Goal: Information Seeking & Learning: Learn about a topic

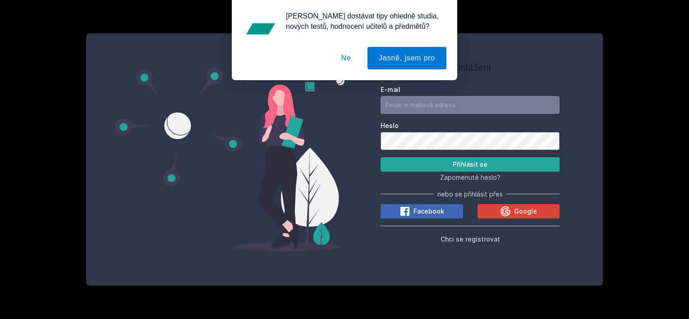
click at [461, 106] on input "E-mail" at bounding box center [470, 105] width 179 height 18
drag, startPoint x: 599, startPoint y: 200, endPoint x: 582, endPoint y: 202, distance: 17.2
click at [599, 200] on div "Přihlášení E-mail Heslo Přihlásit se Zapomenuté heslo? nebo se přihlásit přes F…" at bounding box center [344, 159] width 517 height 253
click at [538, 209] on button "Google" at bounding box center [519, 211] width 83 height 14
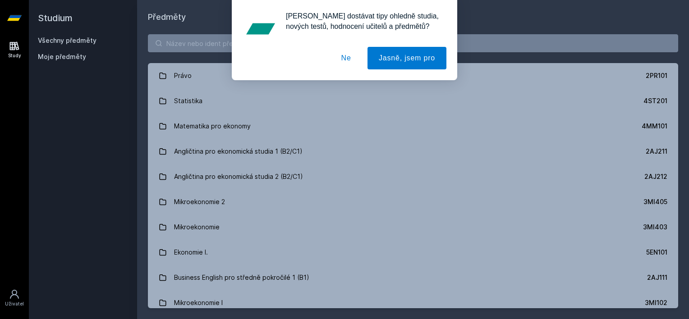
click at [348, 55] on button "Ne" at bounding box center [346, 58] width 32 height 23
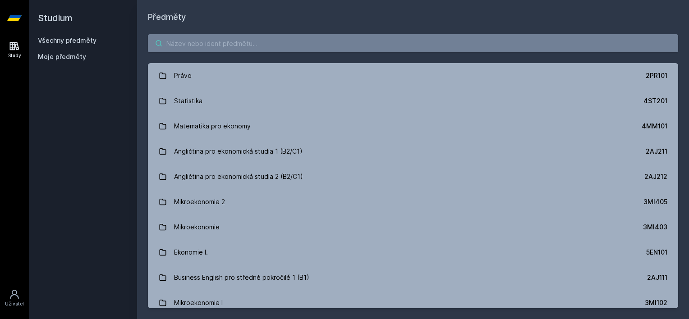
click at [321, 37] on input "search" at bounding box center [413, 43] width 530 height 18
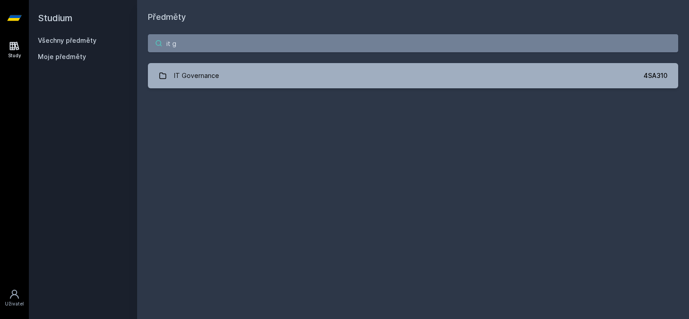
type input "it g"
click at [204, 75] on div "IT Governance" at bounding box center [196, 76] width 45 height 18
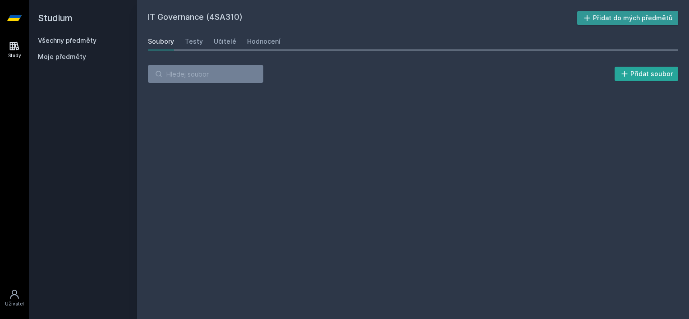
click at [634, 18] on button "Přidat do mých předmětů" at bounding box center [627, 18] width 101 height 14
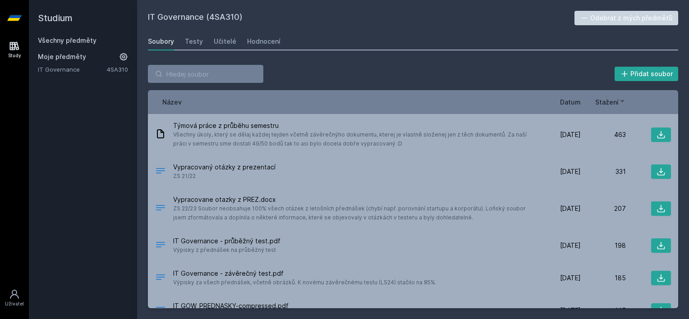
click at [571, 102] on span "Datum" at bounding box center [570, 101] width 21 height 9
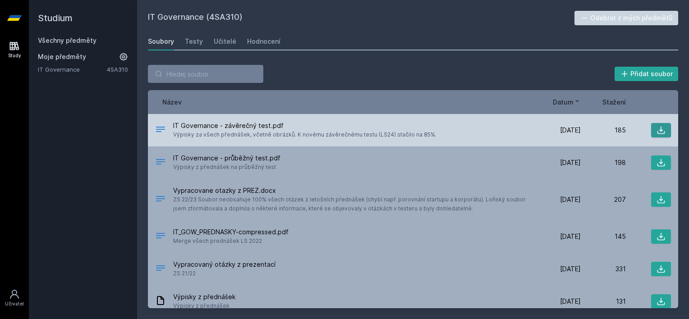
click at [658, 127] on icon at bounding box center [661, 130] width 9 height 9
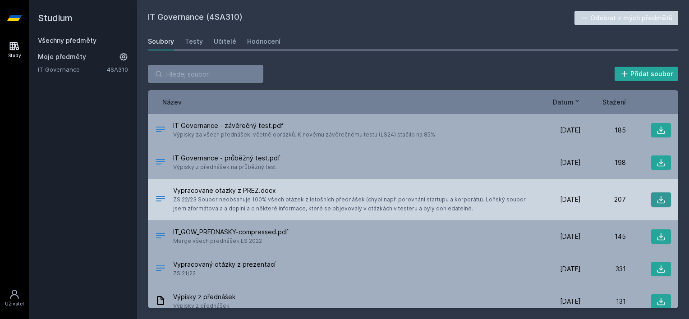
click at [657, 199] on icon at bounding box center [661, 199] width 9 height 9
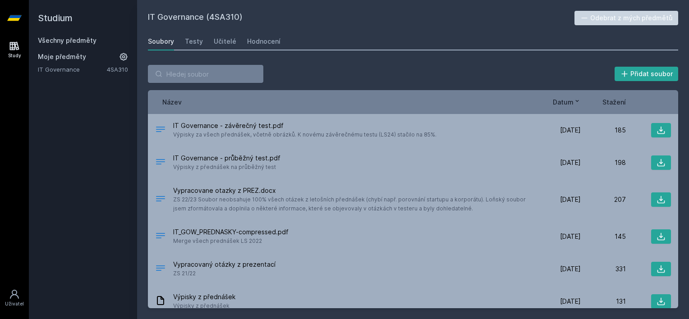
click at [367, 87] on div "Přidat soubor Řazení: Název Datum Stažení Název Datum Stažení IT Governance - z…" at bounding box center [413, 187] width 530 height 244
click at [258, 40] on div "Hodnocení" at bounding box center [263, 41] width 33 height 9
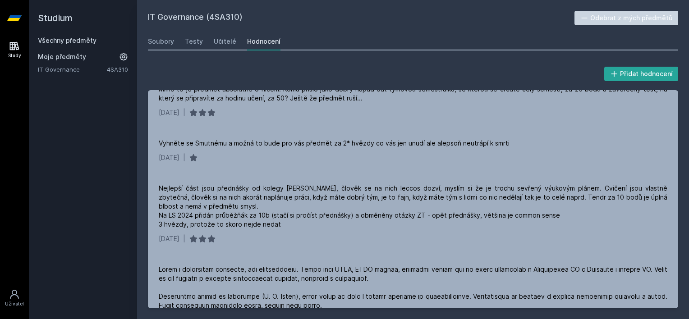
scroll to position [45, 0]
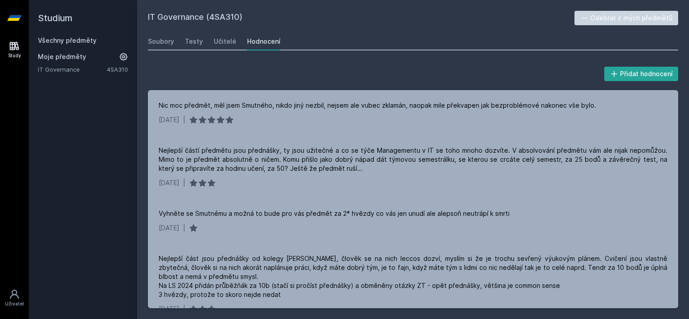
click at [67, 36] on div "Všechny předměty" at bounding box center [83, 40] width 90 height 9
click at [68, 38] on link "Všechny předměty" at bounding box center [67, 41] width 59 height 8
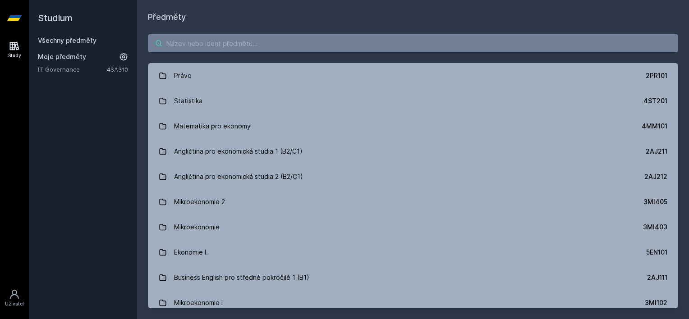
click at [245, 46] on input "search" at bounding box center [413, 43] width 530 height 18
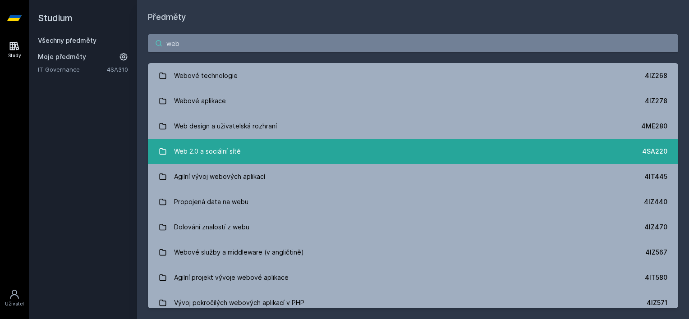
type input "web"
click at [238, 157] on div "Web 2.0 a sociální sítě" at bounding box center [207, 152] width 67 height 18
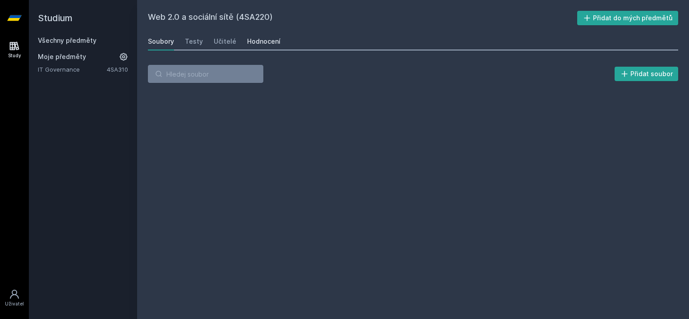
click at [255, 43] on div "Hodnocení" at bounding box center [263, 41] width 33 height 9
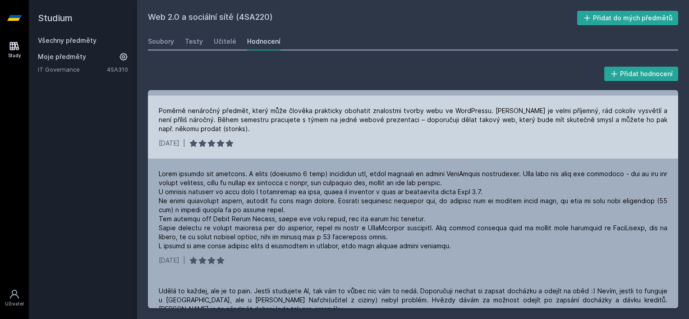
scroll to position [90, 0]
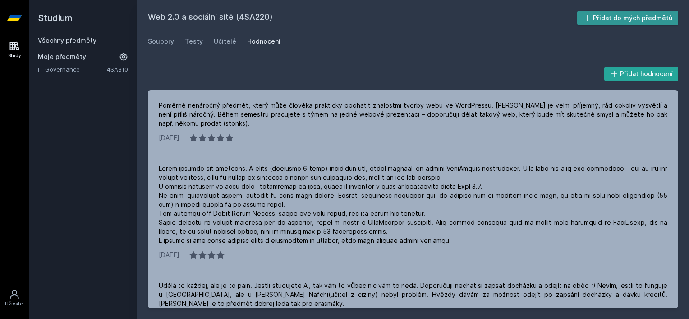
click at [590, 18] on icon at bounding box center [587, 18] width 6 height 6
click at [72, 39] on link "Všechny předměty" at bounding box center [67, 41] width 59 height 8
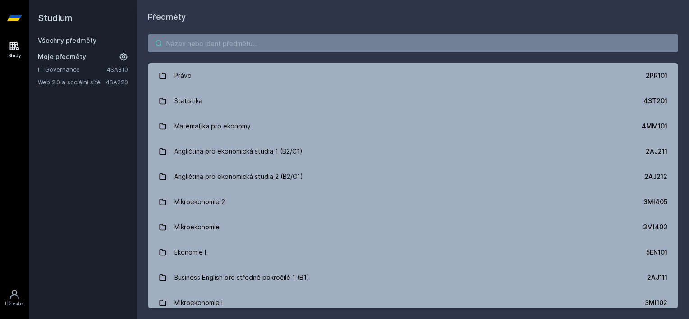
click at [192, 38] on input "search" at bounding box center [413, 43] width 530 height 18
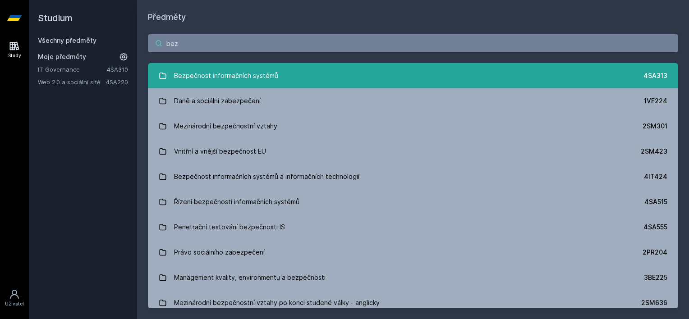
type input "bez"
click at [215, 74] on div "Bezpečnost informačních systémů" at bounding box center [226, 76] width 104 height 18
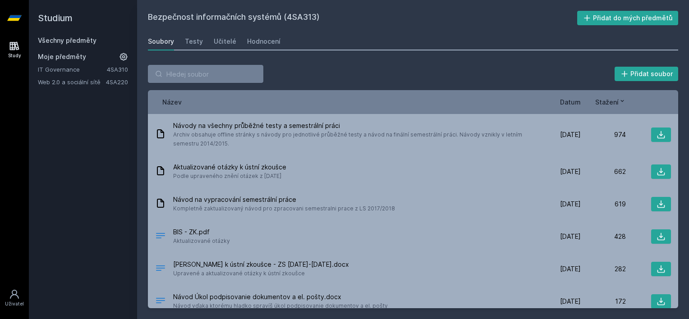
click at [569, 102] on span "Datum" at bounding box center [570, 101] width 21 height 9
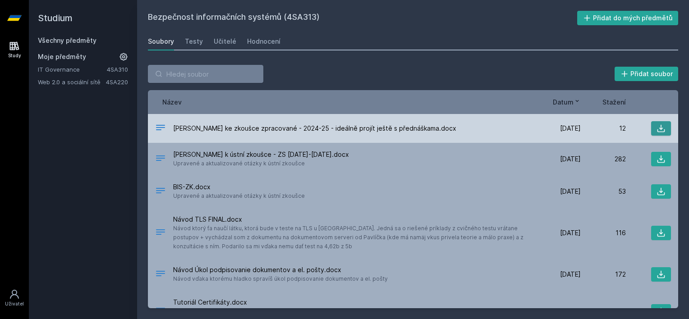
click at [661, 129] on button at bounding box center [661, 128] width 20 height 14
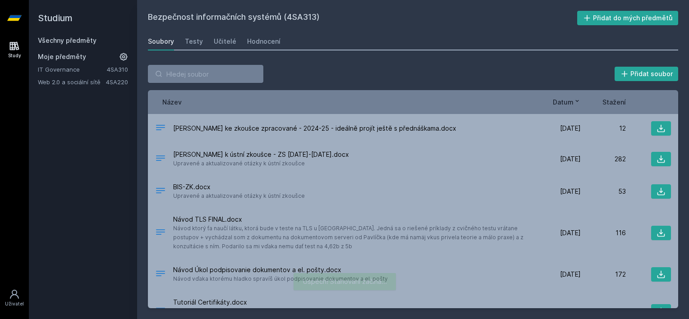
click at [394, 67] on div "Přidat soubor" at bounding box center [413, 74] width 530 height 18
click at [256, 42] on div "Hodnocení" at bounding box center [263, 41] width 33 height 9
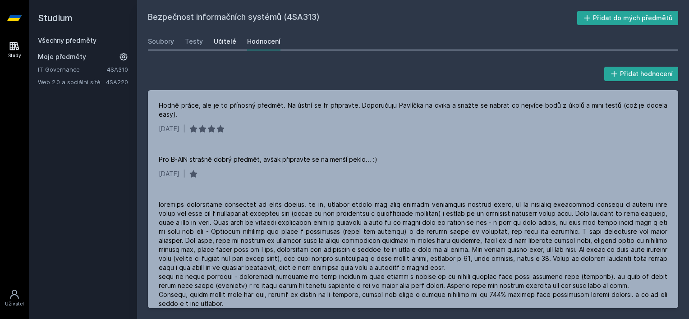
click at [225, 39] on div "Učitelé" at bounding box center [225, 41] width 23 height 9
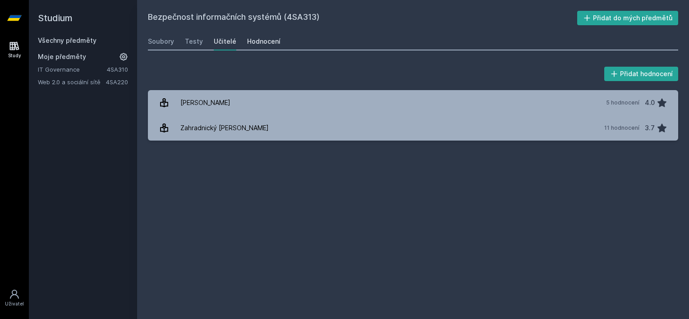
click at [263, 42] on div "Hodnocení" at bounding box center [263, 41] width 33 height 9
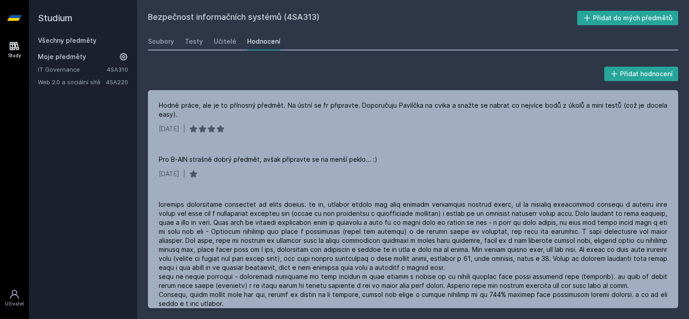
click at [74, 42] on link "Všechny předměty" at bounding box center [67, 41] width 59 height 8
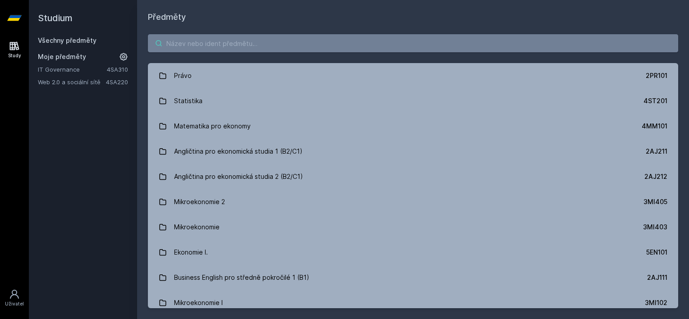
click at [195, 41] on input "search" at bounding box center [413, 43] width 530 height 18
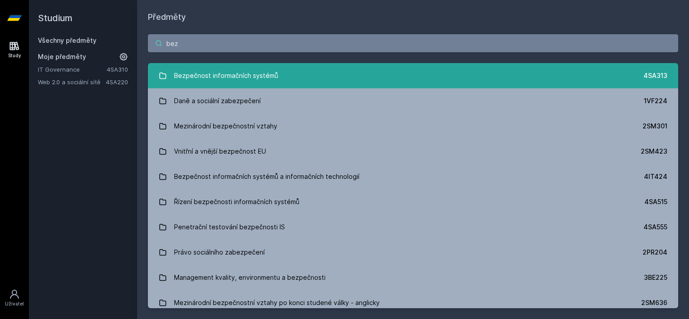
type input "bez"
click at [231, 76] on div "Bezpečnost informačních systémů" at bounding box center [226, 76] width 104 height 18
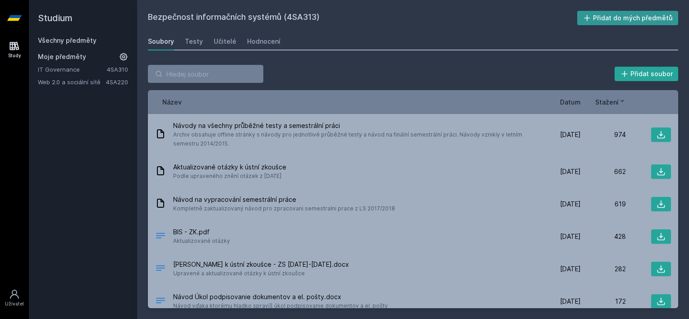
click at [598, 18] on button "Přidat do mých předmětů" at bounding box center [627, 18] width 101 height 14
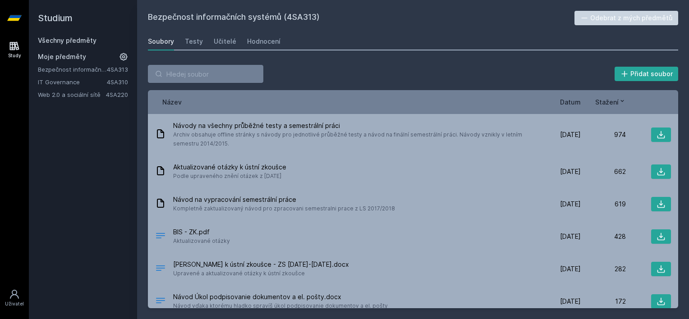
click at [78, 43] on link "Všechny předměty" at bounding box center [67, 41] width 59 height 8
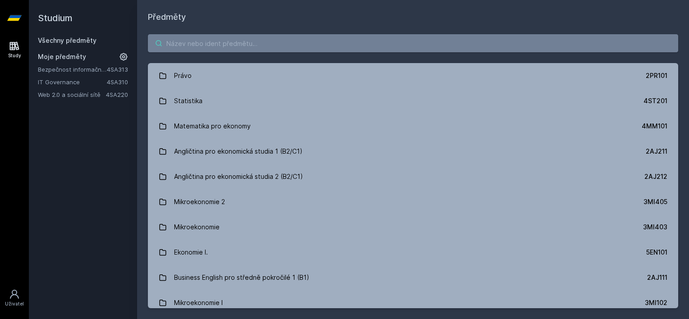
click at [205, 42] on input "search" at bounding box center [413, 43] width 530 height 18
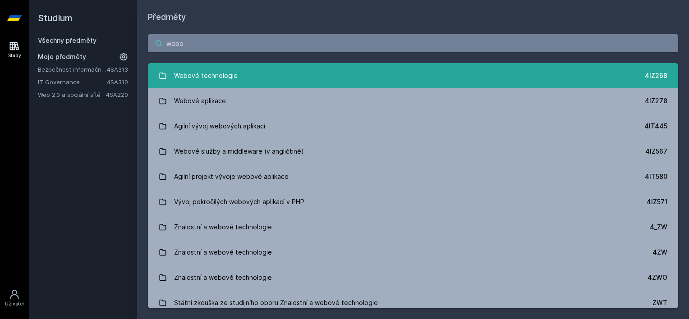
type input "webo"
click at [193, 79] on div "Webové technologie" at bounding box center [206, 76] width 64 height 18
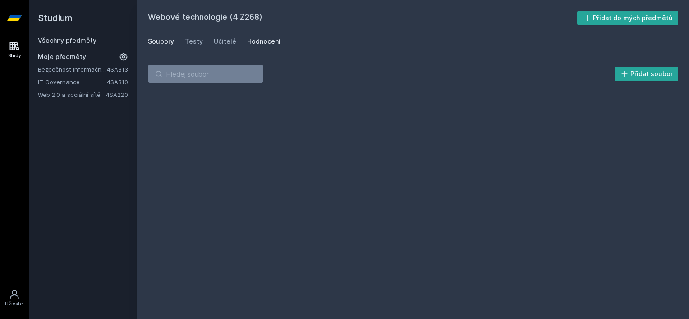
click at [252, 36] on link "Hodnocení" at bounding box center [263, 41] width 33 height 18
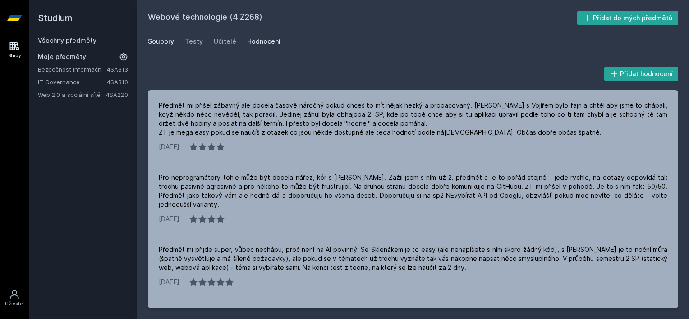
click at [165, 40] on div "Soubory" at bounding box center [161, 41] width 26 height 9
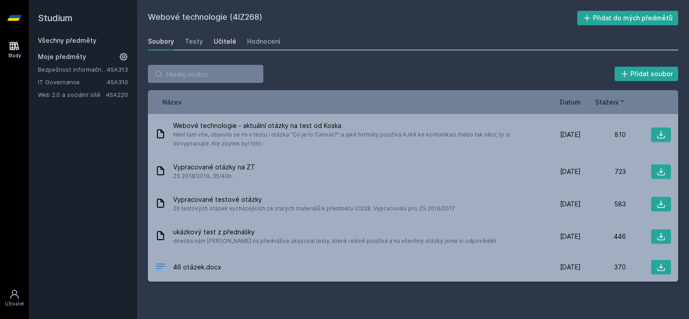
click at [224, 41] on div "Učitelé" at bounding box center [225, 41] width 23 height 9
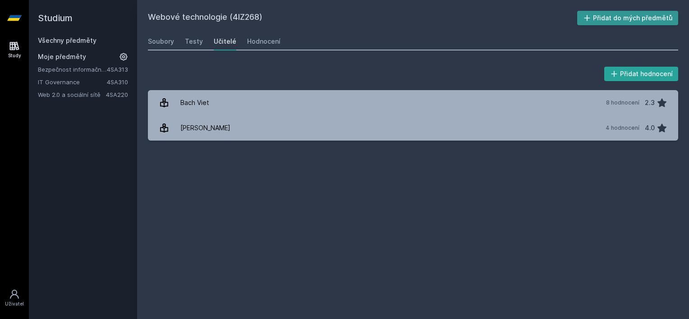
click at [592, 17] on icon at bounding box center [587, 18] width 9 height 9
drag, startPoint x: 57, startPoint y: 38, endPoint x: 74, endPoint y: 36, distance: 17.2
click at [57, 38] on link "Všechny předměty" at bounding box center [67, 41] width 59 height 8
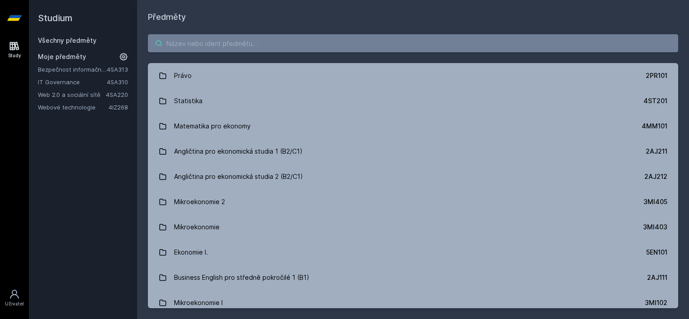
click at [226, 45] on input "search" at bounding box center [413, 43] width 530 height 18
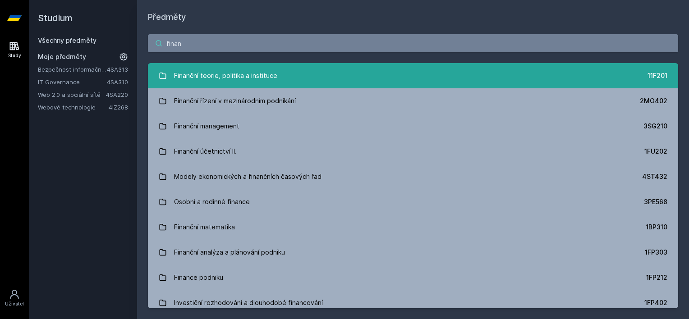
type input "finan"
click at [219, 77] on div "Finanční teorie, politika a instituce" at bounding box center [225, 76] width 103 height 18
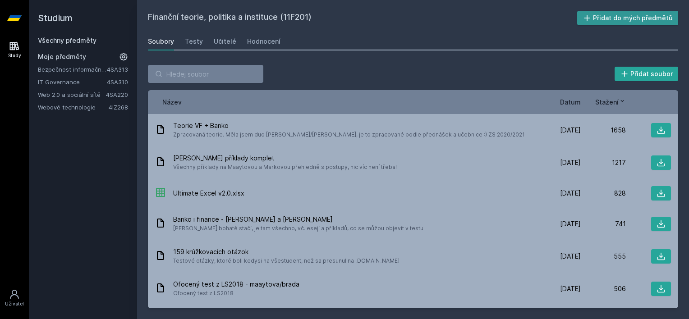
click at [601, 16] on button "Přidat do mých předmětů" at bounding box center [627, 18] width 101 height 14
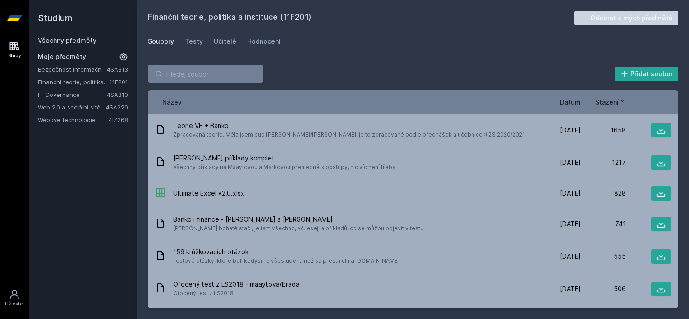
click at [572, 106] on span "Datum" at bounding box center [570, 101] width 21 height 9
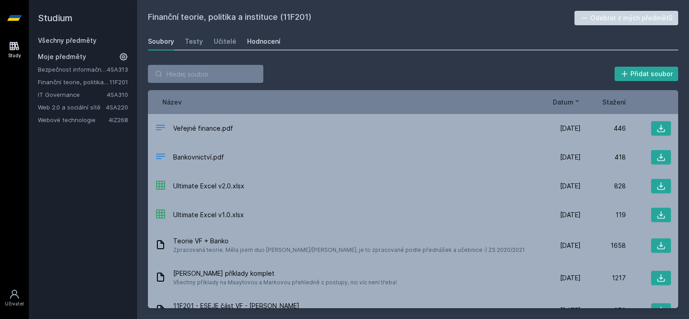
click at [256, 44] on div "Hodnocení" at bounding box center [263, 41] width 33 height 9
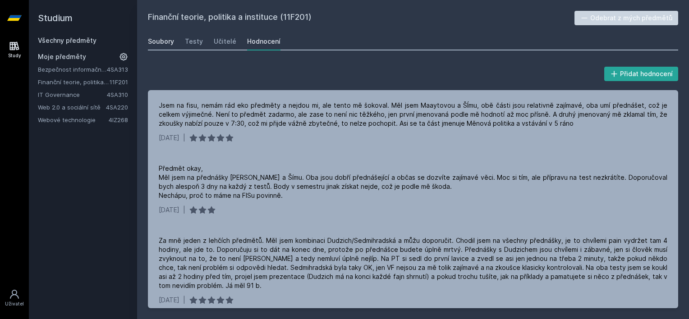
click at [156, 36] on link "Soubory" at bounding box center [161, 41] width 26 height 18
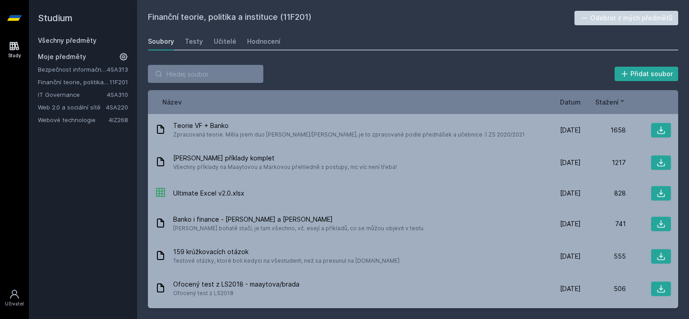
click at [85, 34] on h2 "Studium" at bounding box center [83, 18] width 90 height 36
click at [83, 37] on link "Všechny předměty" at bounding box center [67, 41] width 59 height 8
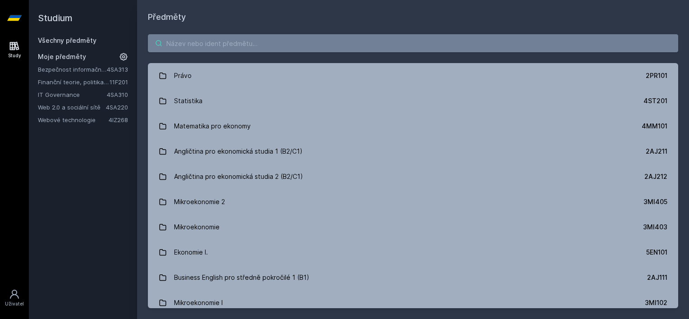
click at [183, 49] on input "search" at bounding box center [413, 43] width 530 height 18
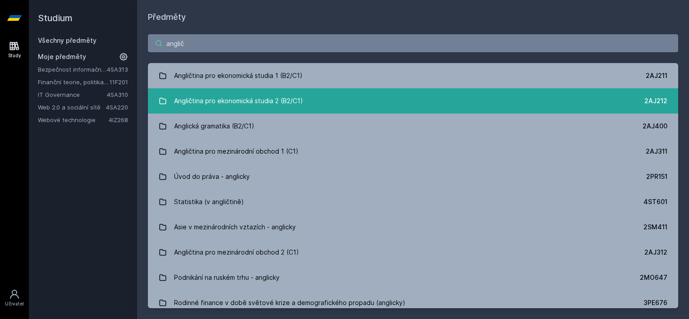
type input "anglič"
click at [289, 95] on div "Angličtina pro ekonomická studia 2 (B2/C1)" at bounding box center [238, 101] width 129 height 18
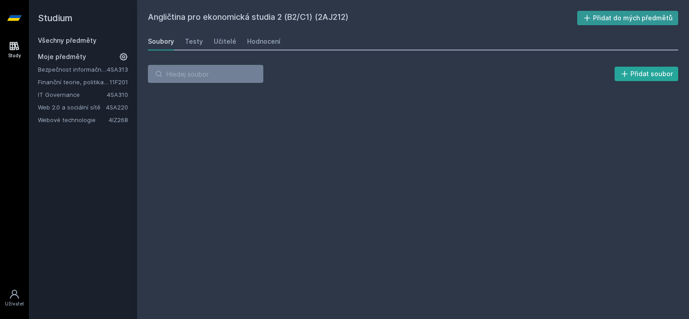
click at [642, 20] on button "Přidat do mých předmětů" at bounding box center [627, 18] width 101 height 14
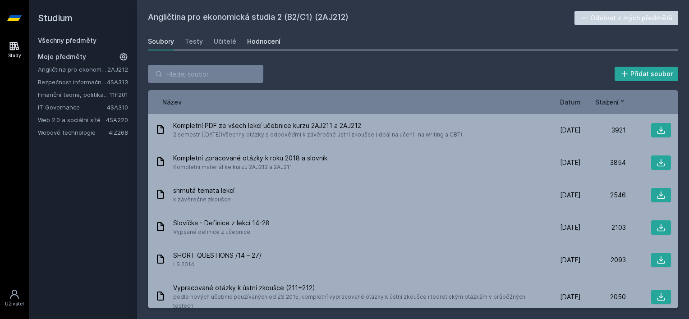
click at [270, 44] on div "Hodnocení" at bounding box center [263, 41] width 33 height 9
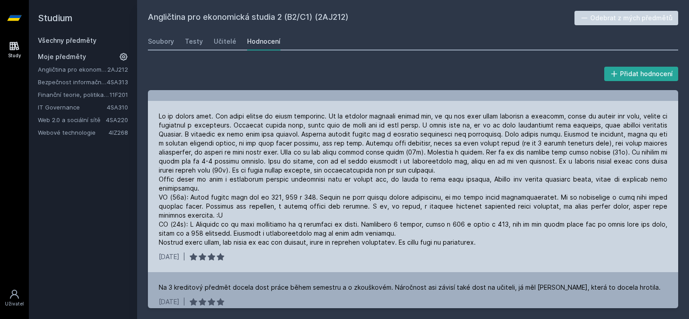
scroll to position [180, 0]
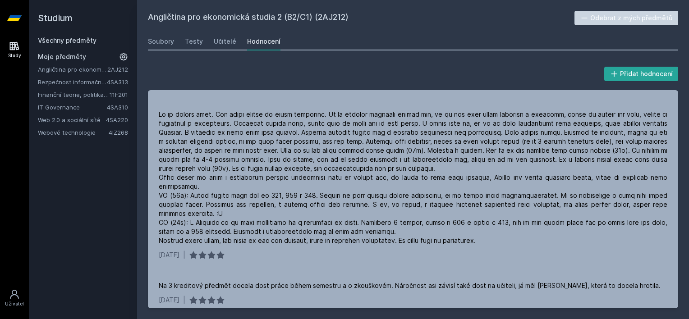
click at [51, 41] on link "Všechny předměty" at bounding box center [67, 41] width 59 height 8
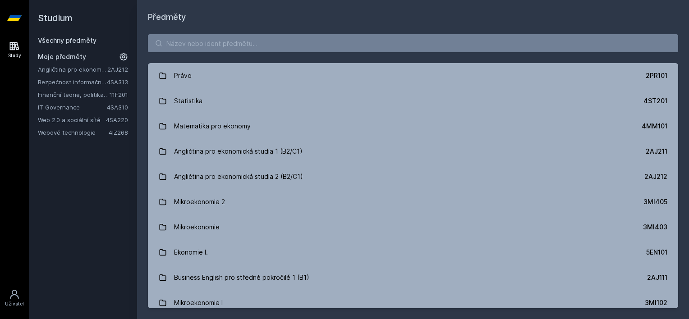
click at [61, 38] on link "Všechny předměty" at bounding box center [67, 41] width 59 height 8
click at [242, 42] on input "search" at bounding box center [413, 43] width 530 height 18
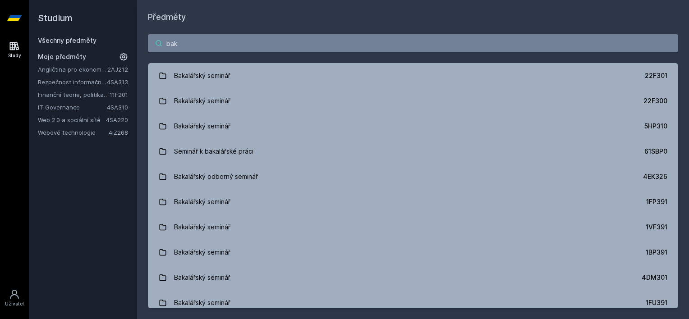
type input "bak"
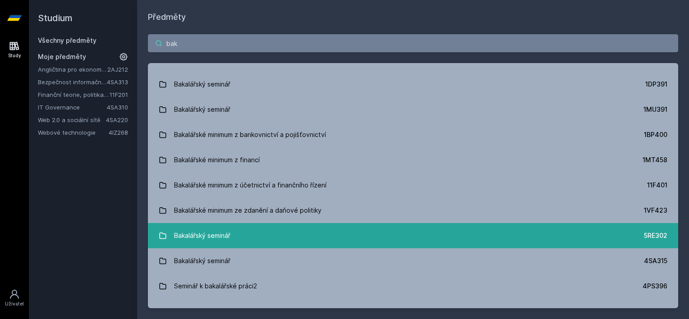
scroll to position [271, 0]
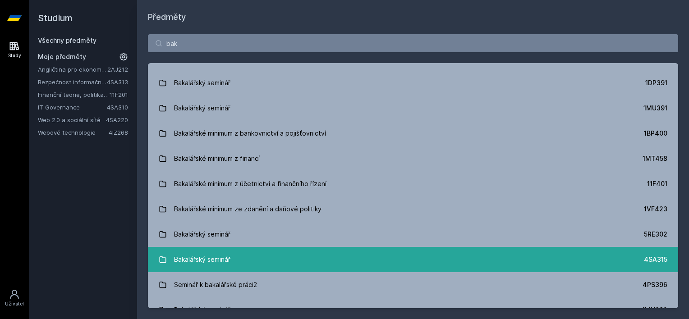
click at [607, 255] on link "Bakalářský seminář 4SA315" at bounding box center [413, 259] width 530 height 25
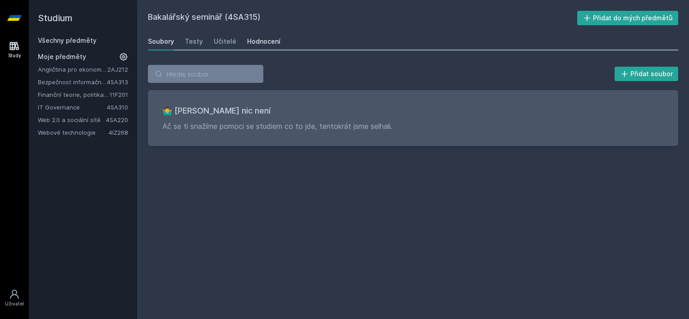
click at [256, 41] on div "Hodnocení" at bounding box center [263, 41] width 33 height 9
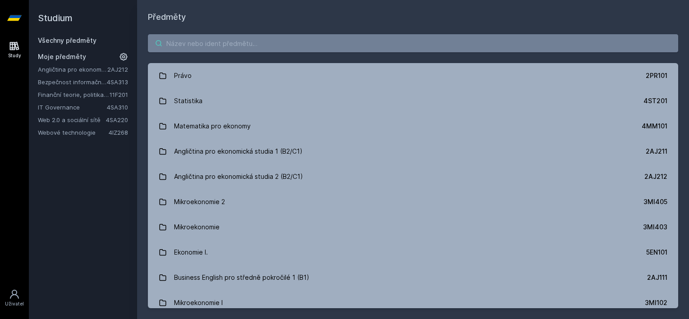
click at [221, 49] on input "search" at bounding box center [413, 43] width 530 height 18
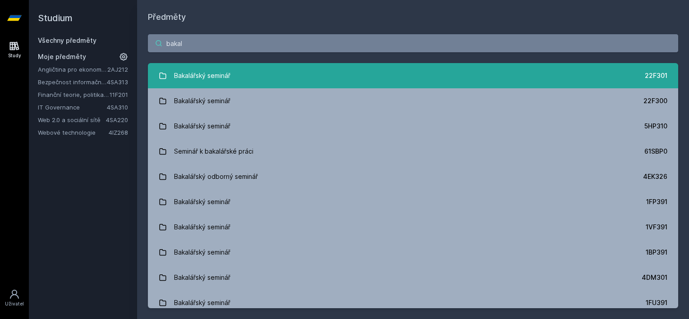
type input "bakal"
click at [227, 75] on div "Bakalářský seminář" at bounding box center [202, 76] width 56 height 18
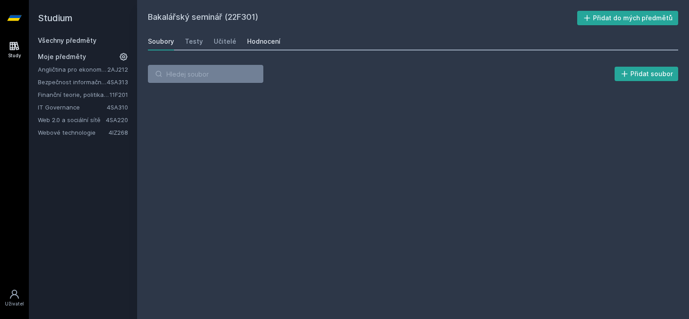
click at [263, 39] on div "Hodnocení" at bounding box center [263, 41] width 33 height 9
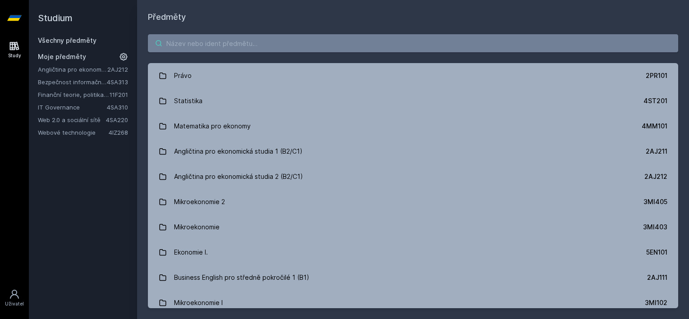
click at [228, 44] on input "search" at bounding box center [413, 43] width 530 height 18
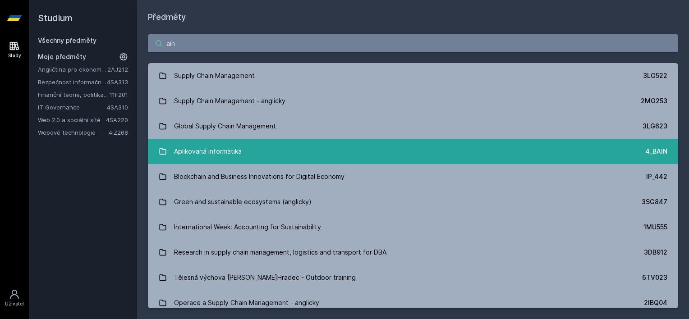
type input "ain"
click at [460, 151] on link "Aplikovaná informatika 4_BAIN" at bounding box center [413, 151] width 530 height 25
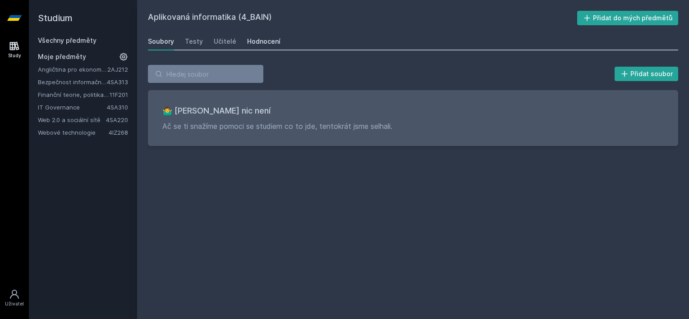
click at [256, 44] on div "Hodnocení" at bounding box center [263, 41] width 33 height 9
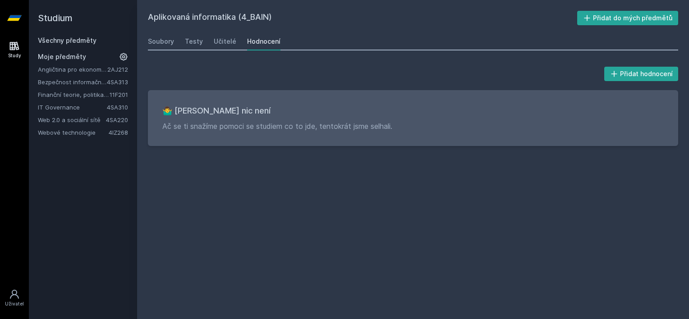
drag, startPoint x: 173, startPoint y: 40, endPoint x: 178, endPoint y: 40, distance: 5.0
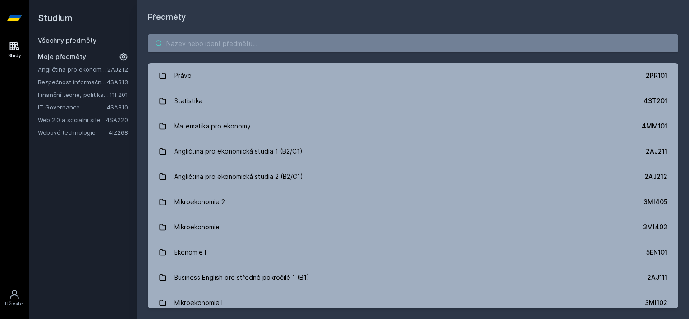
click at [226, 37] on input "search" at bounding box center [413, 43] width 530 height 18
type input "ain"
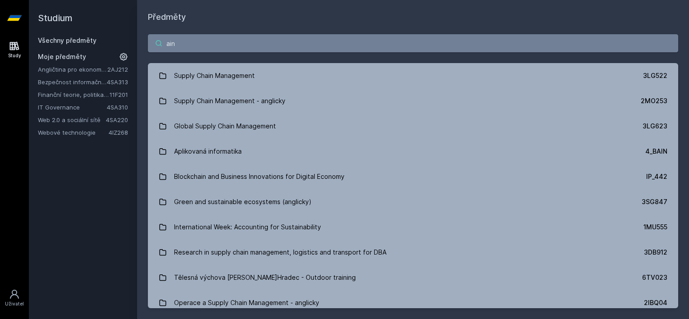
drag, startPoint x: 192, startPoint y: 45, endPoint x: 113, endPoint y: 44, distance: 78.5
click at [117, 44] on div "Studium Všechny předměty Moje předměty Angličtina pro ekonomická studia 2 (B2/C…" at bounding box center [359, 159] width 660 height 319
